Goal: Information Seeking & Learning: Learn about a topic

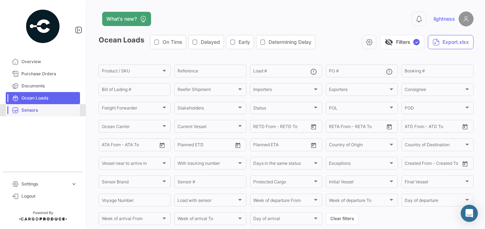
click at [30, 107] on span "Sensors" at bounding box center [49, 110] width 56 height 6
click at [26, 111] on span "Sensors" at bounding box center [49, 110] width 56 height 6
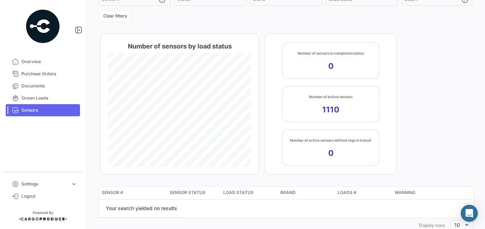
scroll to position [92, 0]
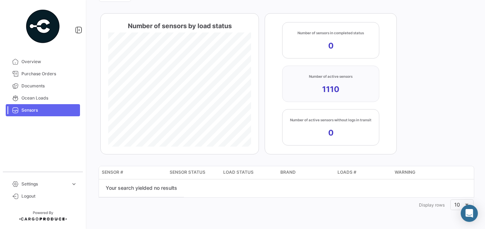
click at [331, 80] on app-kpi-label "Number of active sensors 1110" at bounding box center [331, 84] width 44 height 21
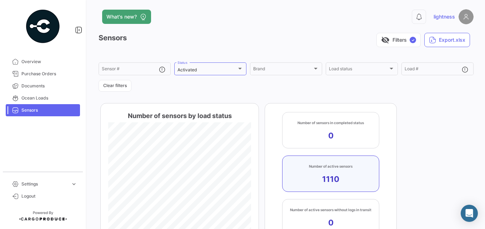
scroll to position [0, 0]
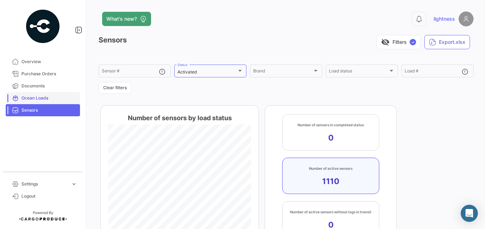
click at [31, 97] on span "Ocean Loads" at bounding box center [49, 98] width 56 height 6
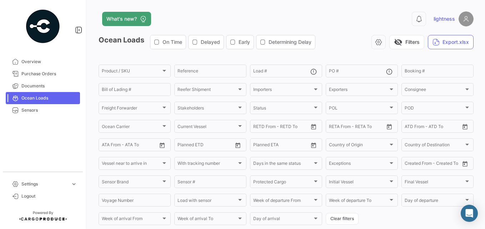
click at [198, 44] on icon "button" at bounding box center [195, 42] width 6 height 6
click at [195, 41] on icon "button" at bounding box center [195, 42] width 6 height 6
click at [417, 17] on icon at bounding box center [418, 18] width 7 height 7
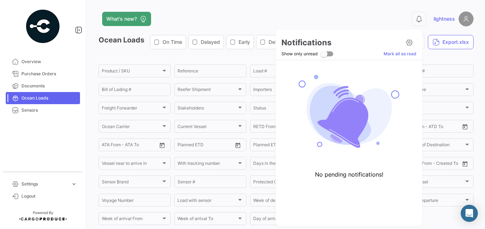
click at [349, 16] on div at bounding box center [242, 114] width 485 height 229
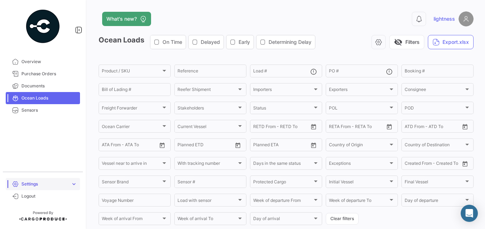
click at [74, 184] on span "expand_more" at bounding box center [74, 184] width 6 height 6
click at [78, 31] on icon at bounding box center [78, 29] width 7 height 7
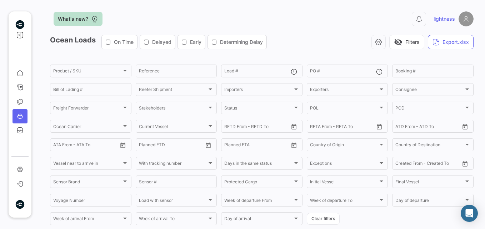
click at [82, 23] on button "What's new?" at bounding box center [78, 19] width 49 height 14
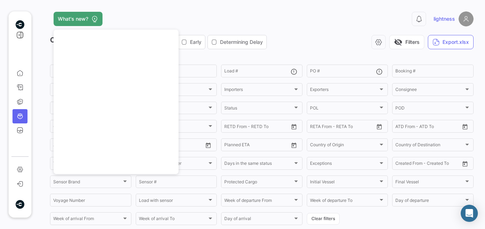
click at [135, 19] on div "What's new?" at bounding box center [166, 19] width 233 height 14
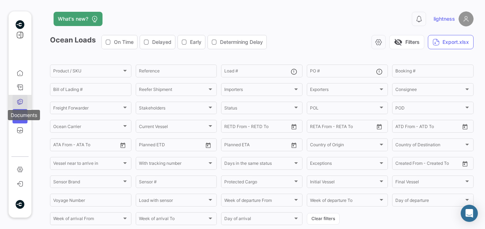
click at [20, 100] on icon at bounding box center [20, 102] width 6 height 6
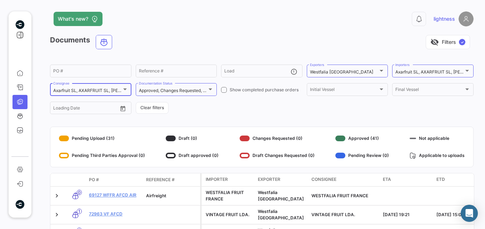
click at [126, 92] on div at bounding box center [125, 89] width 6 height 6
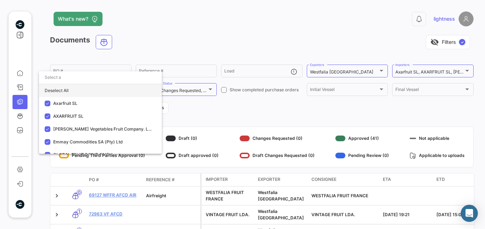
click at [68, 94] on div "Deselect All" at bounding box center [100, 90] width 123 height 13
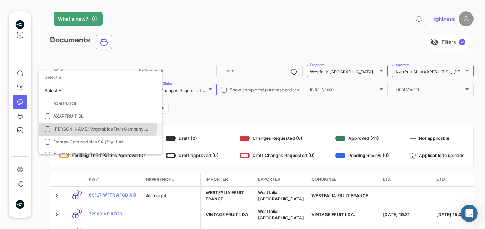
click at [48, 127] on mat-pseudo-checkbox at bounding box center [48, 129] width 6 height 6
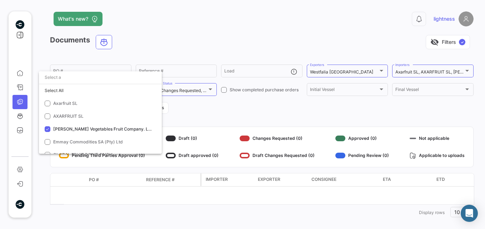
click at [188, 107] on div at bounding box center [242, 114] width 485 height 229
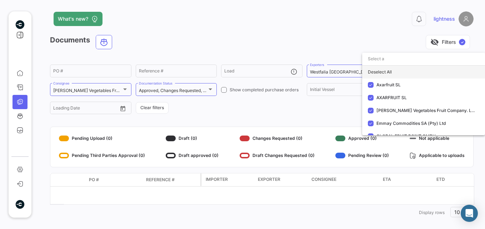
click at [390, 77] on div "Deselect All" at bounding box center [423, 72] width 123 height 13
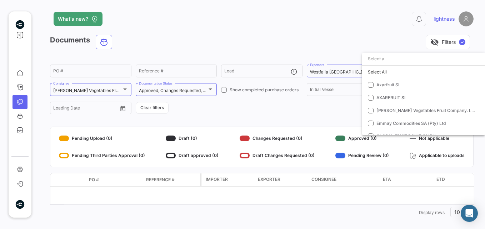
click at [310, 123] on div at bounding box center [242, 114] width 485 height 229
